Goal: Information Seeking & Learning: Learn about a topic

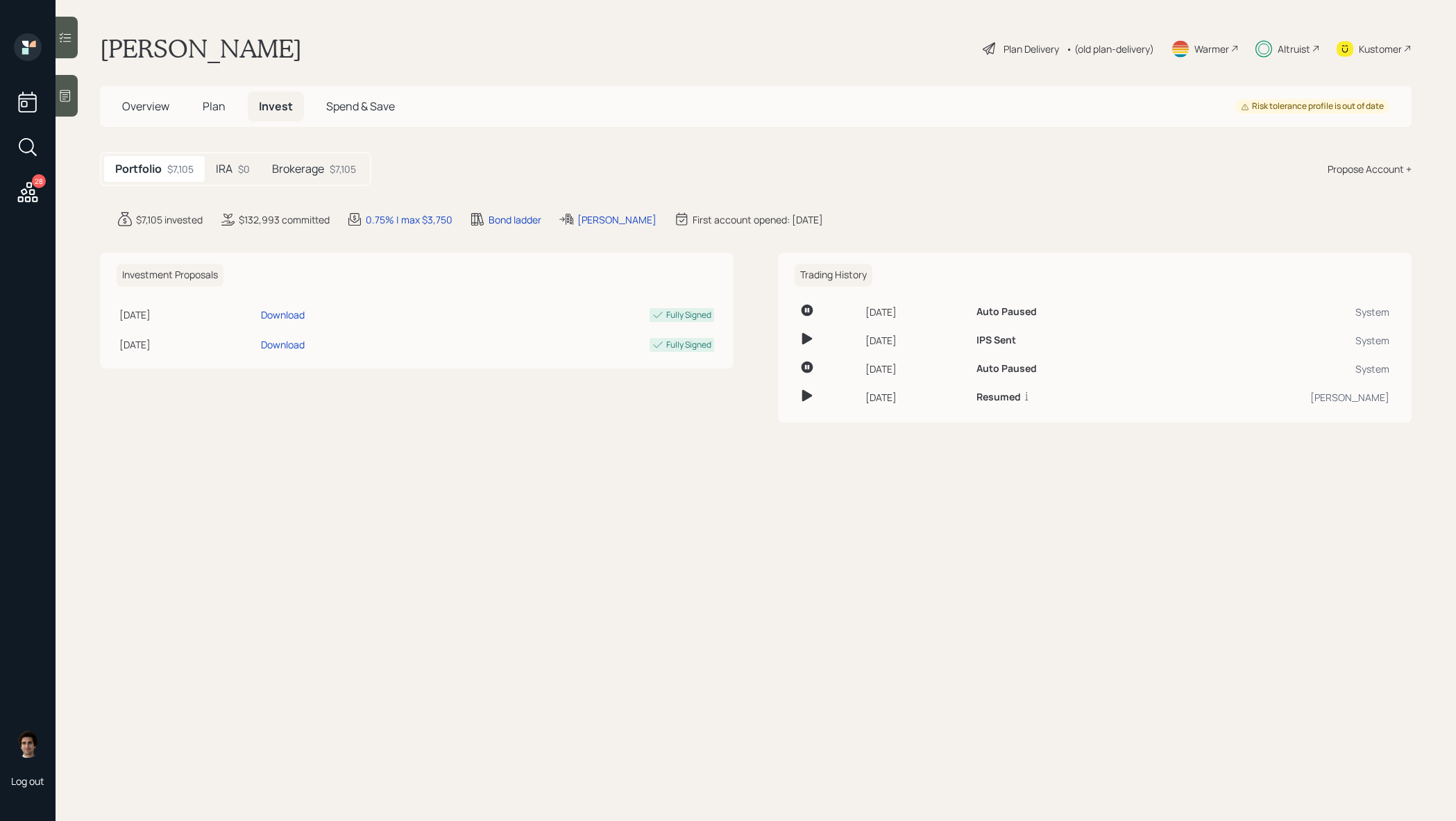
click at [325, 176] on div "Brokerage $7,105" at bounding box center [314, 168] width 106 height 25
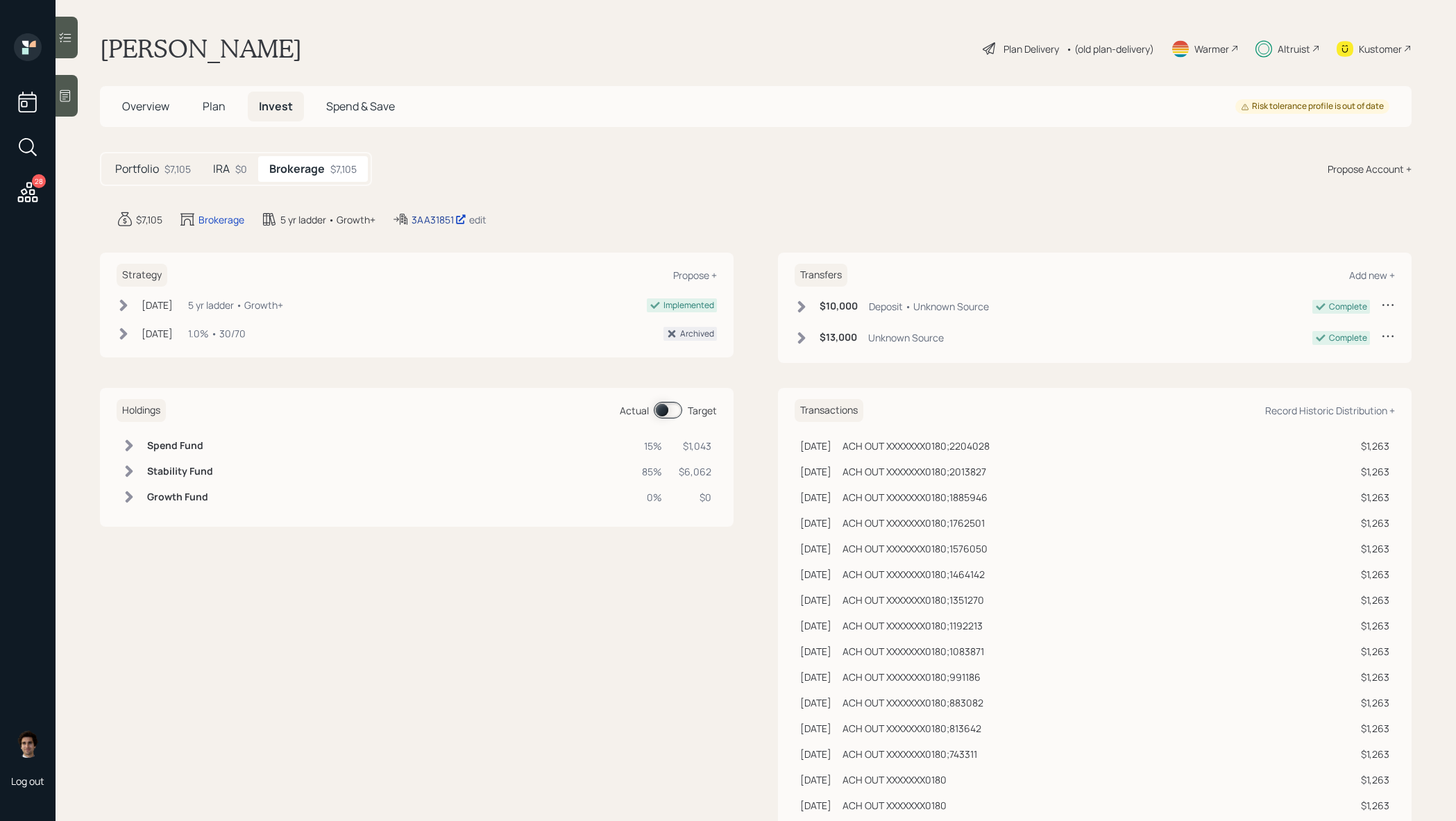
click at [424, 221] on div "3AA31851" at bounding box center [439, 219] width 55 height 15
click at [1003, 50] on div "Plan Delivery" at bounding box center [1031, 49] width 55 height 15
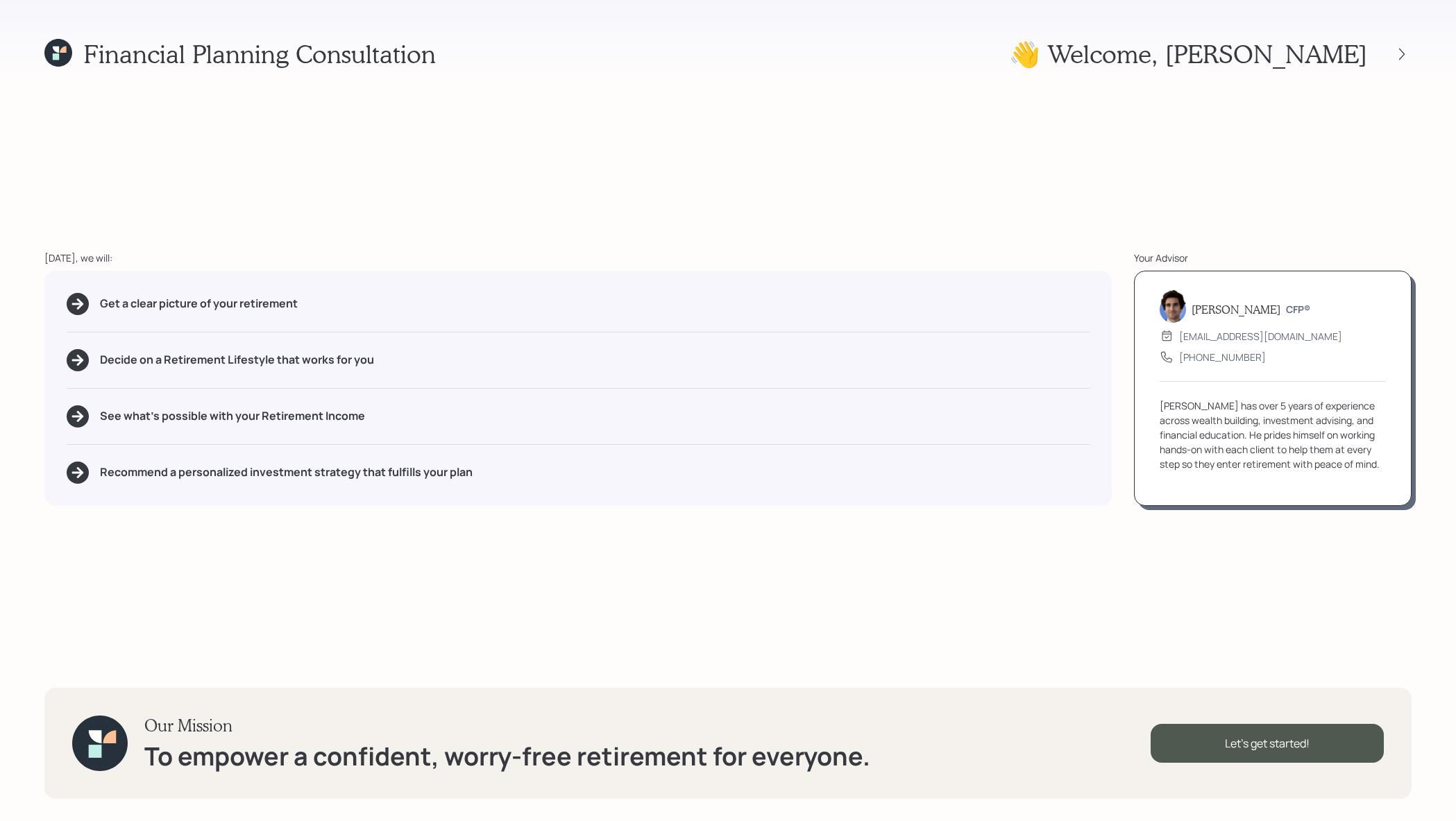
click at [1389, 61] on div at bounding box center [1389, 54] width 44 height 20
click at [1402, 61] on div at bounding box center [1402, 54] width 20 height 20
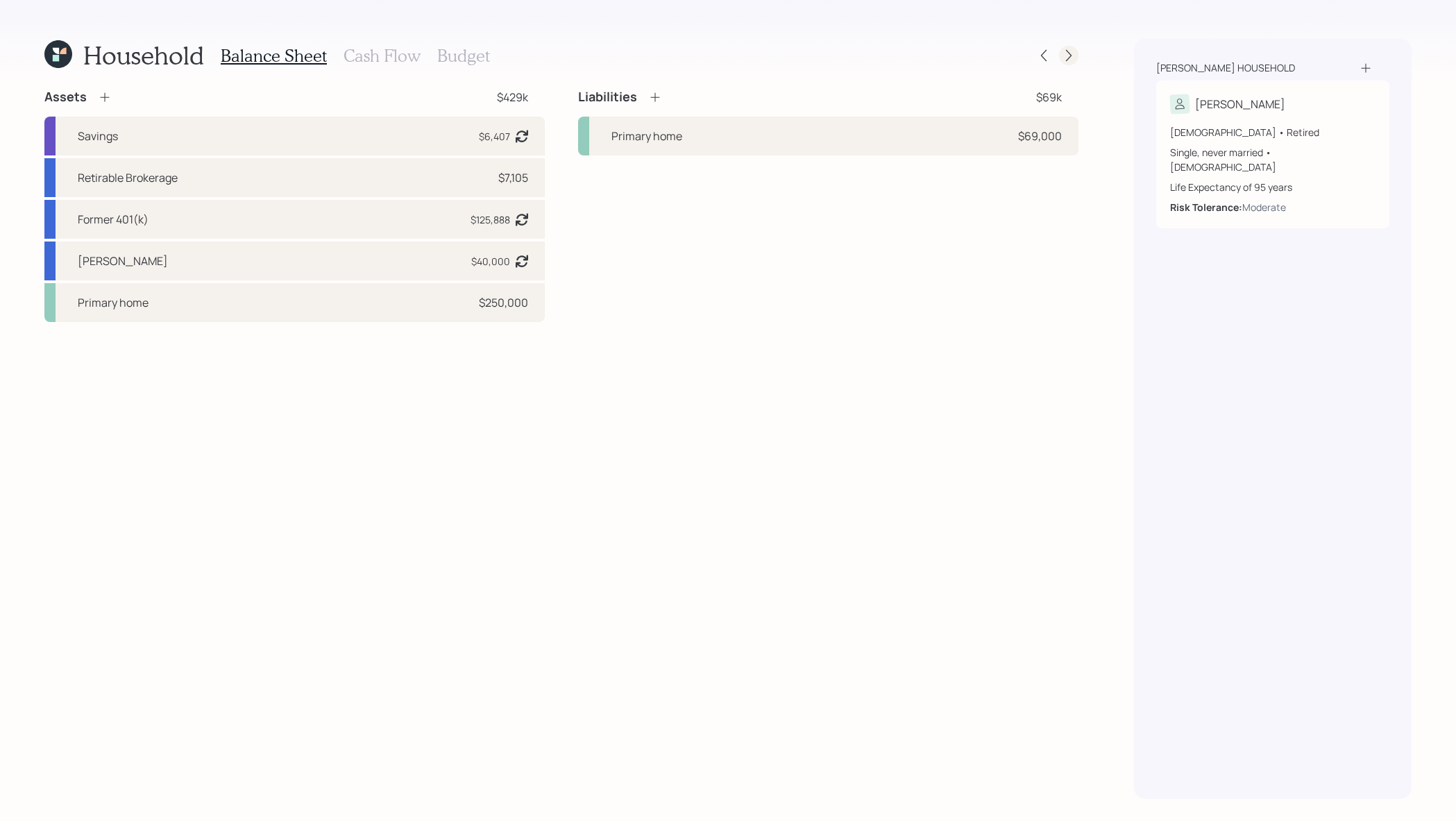
click at [1065, 60] on icon at bounding box center [1068, 55] width 14 height 14
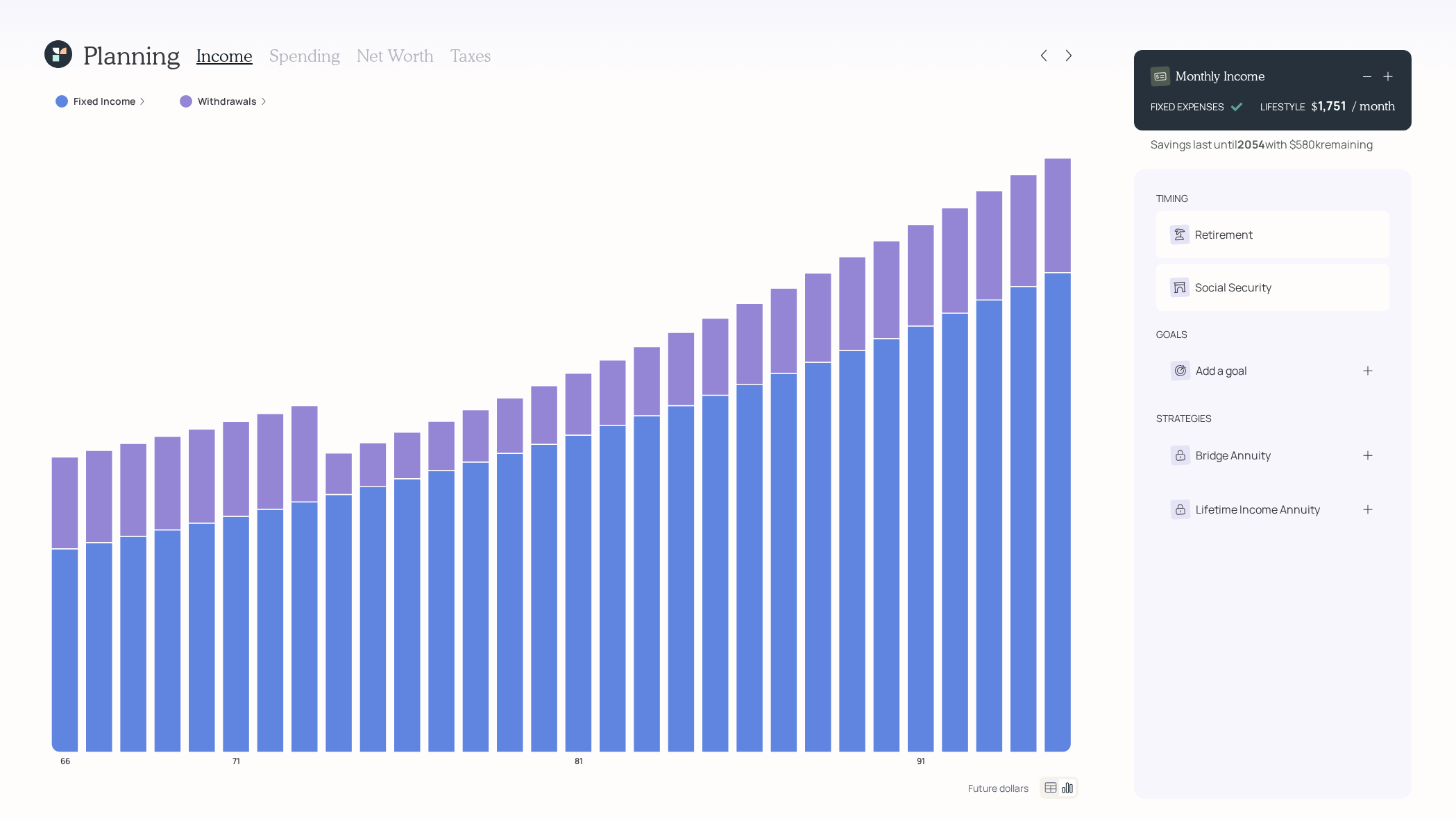
click at [222, 113] on div "Withdrawals" at bounding box center [223, 101] width 110 height 25
